Goal: Ask a question

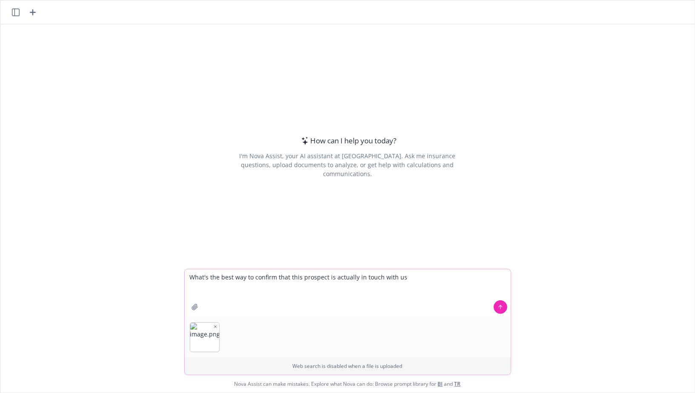
click at [214, 326] on icon "button" at bounding box center [215, 326] width 2 height 2
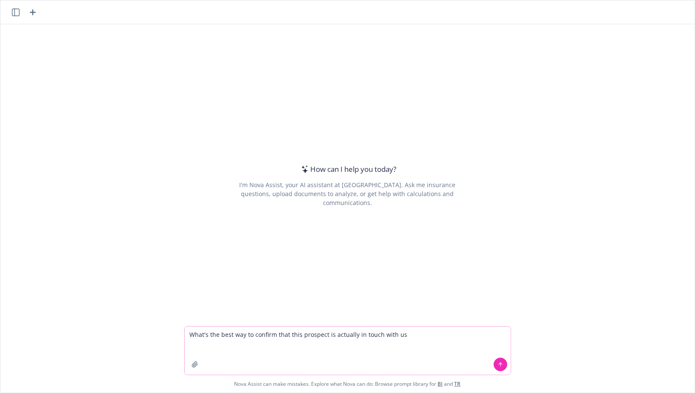
paste textarea "Lo Ipsumdo, Sitam co adip. Elit seddoeiusm, tem inc ut labor etdo m Aliquaen ad…"
type textarea "Lore'i dol sita con ad elitsed doei temp incididu ut laboreet do magna aliq en …"
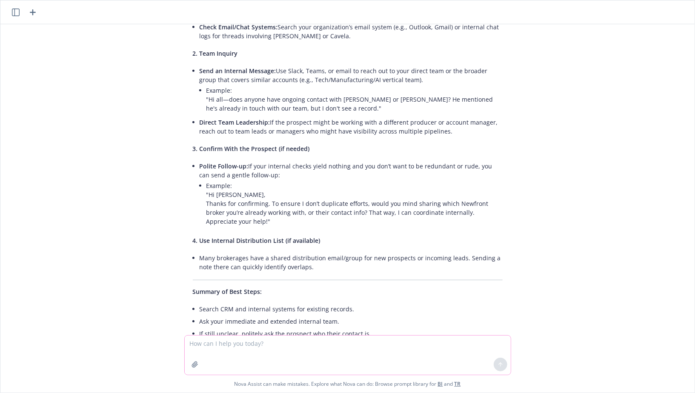
scroll to position [496, 0]
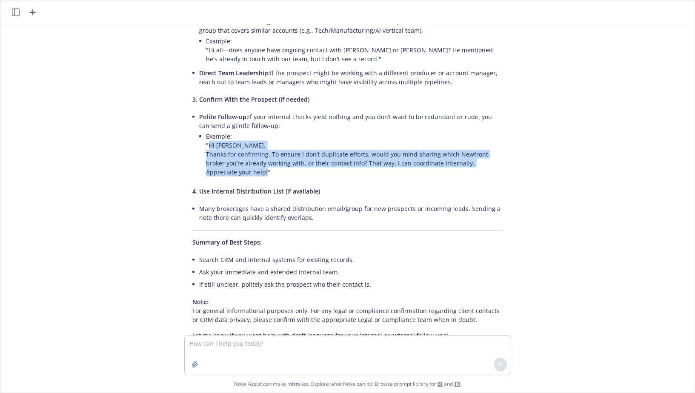
drag, startPoint x: 266, startPoint y: 144, endPoint x: 210, endPoint y: 119, distance: 61.1
click at [210, 141] on p ""Hi [PERSON_NAME], Thanks for confirming. To ensure I don’t duplicate efforts, …" at bounding box center [354, 159] width 296 height 36
copy p "Hi [PERSON_NAME], Thanks for confirming. To ensure I don’t duplicate efforts, w…"
